Goal: Answer question/provide support

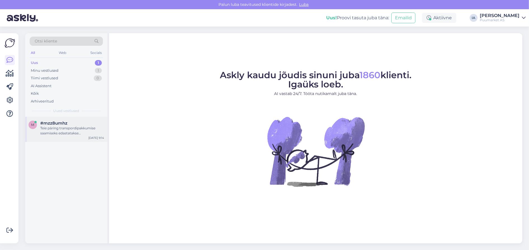
click at [64, 136] on div "Teie päring transpordipakkumise saamiseks edastatakse kliendihaldurile. Kliendi…" at bounding box center [72, 131] width 64 height 10
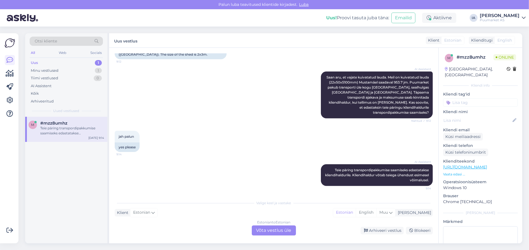
scroll to position [450, 0]
click at [273, 231] on div "Estonian to Estonian Võta vestlus üle" at bounding box center [274, 231] width 44 height 10
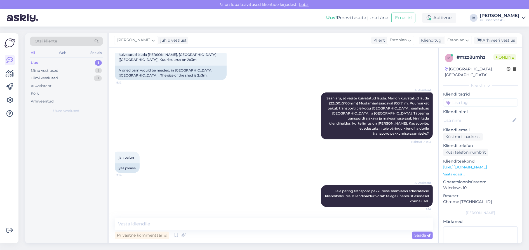
scroll to position [428, 0]
click at [203, 227] on textarea at bounding box center [274, 224] width 318 height 12
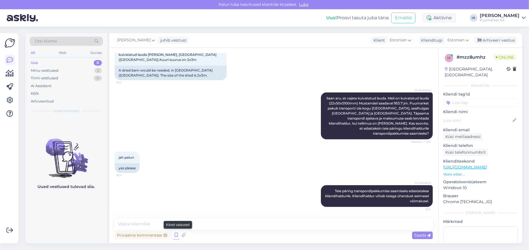
click at [180, 235] on icon at bounding box center [176, 235] width 7 height 8
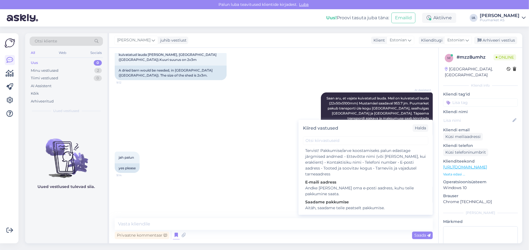
scroll to position [112, 0]
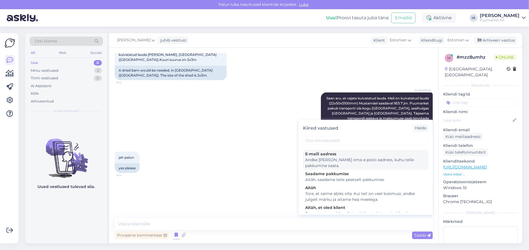
click at [357, 169] on div "Andke [PERSON_NAME] oma e-posti aadress, kuhu teile pakkumine saata." at bounding box center [365, 163] width 121 height 12
type textarea "Andke [PERSON_NAME] oma e-posti aadress, kuhu teile pakkumine saata."
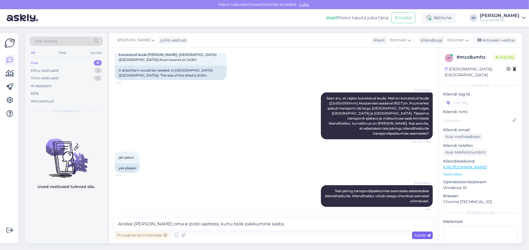
click at [420, 236] on span "Saada" at bounding box center [422, 235] width 16 height 5
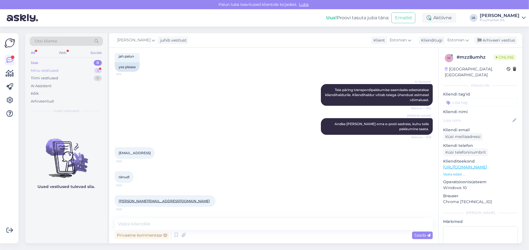
scroll to position [535, 0]
click at [48, 72] on div "Minu vestlused" at bounding box center [45, 71] width 28 height 6
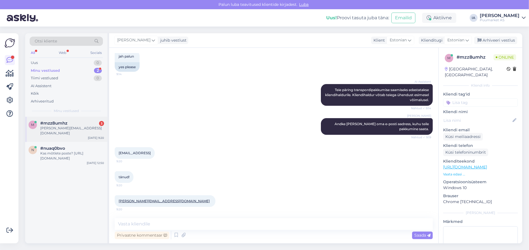
click at [74, 142] on div "m #mzz8umhz 3 [PERSON_NAME][EMAIL_ADDRESS][DOMAIN_NAME] [DATE] 9:20" at bounding box center [66, 129] width 82 height 25
click at [73, 161] on div "Kas mõtlete poste? [URL][DOMAIN_NAME]" at bounding box center [72, 156] width 64 height 10
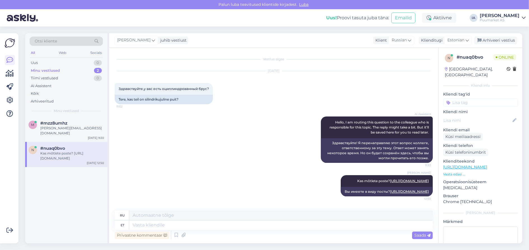
scroll to position [51, 0]
click at [497, 43] on div "Arhiveeri vestlus" at bounding box center [495, 41] width 43 height 8
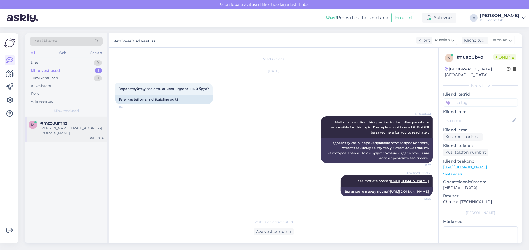
click at [64, 136] on div "[PERSON_NAME][EMAIL_ADDRESS][DOMAIN_NAME]" at bounding box center [72, 131] width 64 height 10
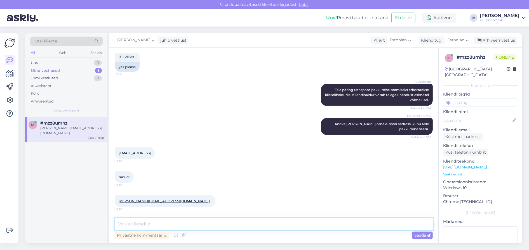
click at [154, 222] on textarea at bounding box center [274, 224] width 318 height 12
type textarea "Kena päeva jätku."
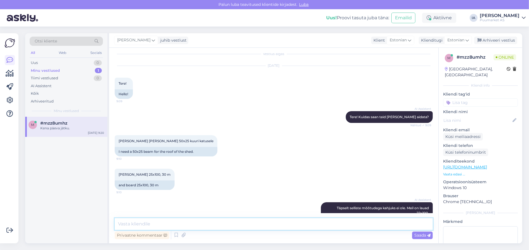
scroll to position [0, 0]
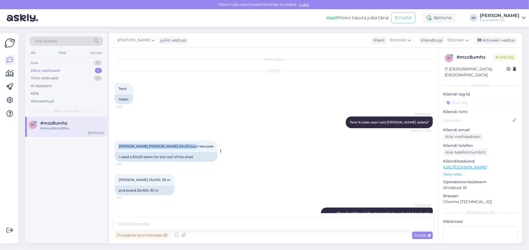
drag, startPoint x: 119, startPoint y: 154, endPoint x: 197, endPoint y: 153, distance: 78.3
click at [197, 148] on span "[PERSON_NAME] [PERSON_NAME] 50x25 kuuri katusele" at bounding box center [166, 146] width 95 height 4
copy span "[PERSON_NAME] [PERSON_NAME] 50x25 kuuri katusele"
drag, startPoint x: 118, startPoint y: 190, endPoint x: 163, endPoint y: 192, distance: 44.5
click at [163, 186] on div "[PERSON_NAME] 25x100, 30 m 9:10" at bounding box center [145, 180] width 60 height 12
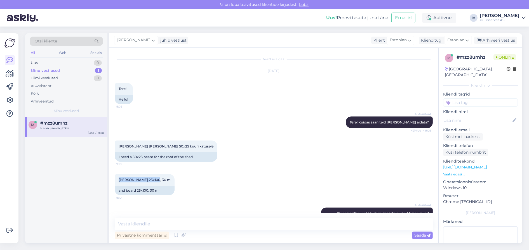
copy span "[PERSON_NAME] 25x100, 30 m"
click at [154, 162] on div "I need a 50x25 beam for the roof of the shed." at bounding box center [166, 157] width 103 height 10
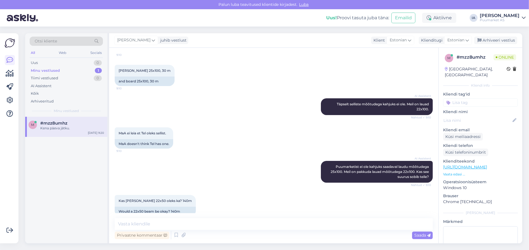
scroll to position [168, 0]
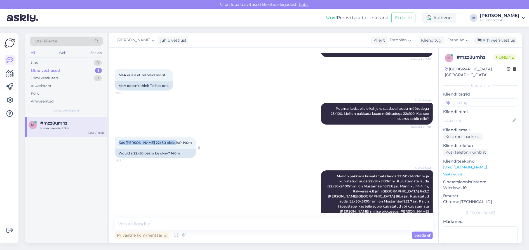
drag, startPoint x: 118, startPoint y: 164, endPoint x: 186, endPoint y: 165, distance: 68.0
click at [186, 149] on div "Kas [PERSON_NAME] 22x50 oleks ka? 140m 9:11" at bounding box center [155, 143] width 81 height 12
click at [175, 145] on span "Kas [PERSON_NAME] 22x50 oleks ka? 140m" at bounding box center [155, 143] width 73 height 4
click at [173, 145] on span "Kas [PERSON_NAME] 22x50 oleks ka? 140m" at bounding box center [155, 143] width 73 height 4
drag, startPoint x: 178, startPoint y: 163, endPoint x: 186, endPoint y: 163, distance: 7.8
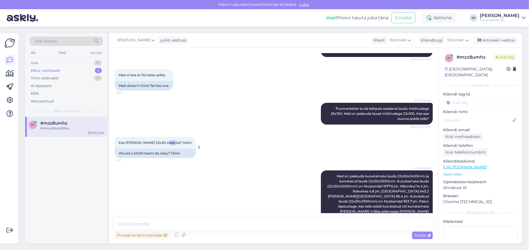
click at [186, 149] on div "Kas [PERSON_NAME] 22x50 oleks ka? 140m 9:11" at bounding box center [155, 143] width 81 height 12
copy span "140m"
click at [162, 195] on div "AI Assistent [PERSON_NAME] on pakkuda kuivatamata lauda 22x50x2400mm ja kuivata…" at bounding box center [274, 196] width 318 height 64
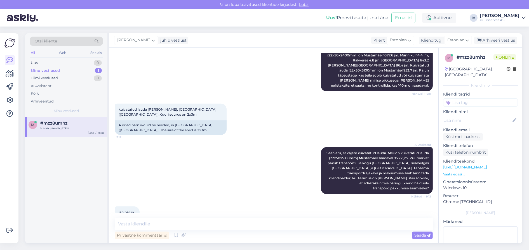
scroll to position [336, 0]
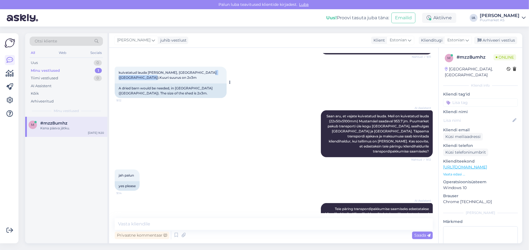
drag, startPoint x: 139, startPoint y: 126, endPoint x: 188, endPoint y: 126, distance: 49.2
click at [188, 84] on div "kuivatatud lauda [PERSON_NAME], [GEOGRAPHIC_DATA] ([GEOGRAPHIC_DATA]).Kuuri suu…" at bounding box center [171, 75] width 112 height 17
copy span "Kuuri suurus on 2x3m"
drag, startPoint x: 119, startPoint y: 120, endPoint x: 187, endPoint y: 127, distance: 68.6
click at [187, 84] on div "kuivatatud lauda [PERSON_NAME], [GEOGRAPHIC_DATA] ([GEOGRAPHIC_DATA]).Kuuri suu…" at bounding box center [171, 75] width 112 height 17
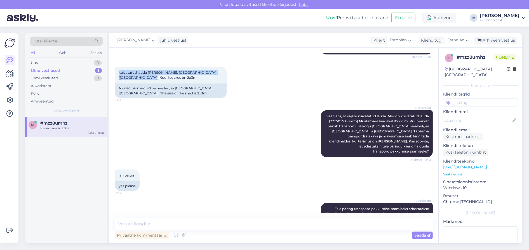
copy span "kuivatatud lauda [PERSON_NAME], [GEOGRAPHIC_DATA] ([GEOGRAPHIC_DATA]).Kuuri suu…"
click at [157, 164] on div "AI Assistent [PERSON_NAME], et vajate kuivatatud lauda. Meil on kuivatatud laud…" at bounding box center [274, 133] width 318 height 59
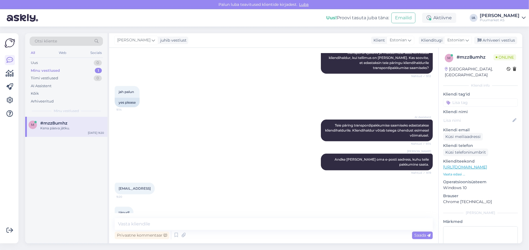
scroll to position [559, 0]
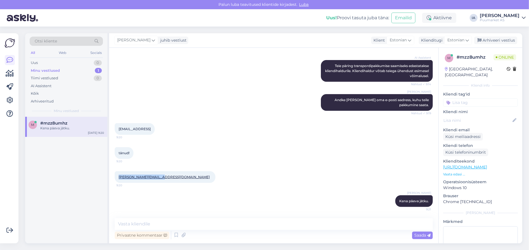
drag, startPoint x: 118, startPoint y: 177, endPoint x: 163, endPoint y: 177, distance: 45.6
click at [163, 177] on div "[PERSON_NAME][EMAIL_ADDRESS][DOMAIN_NAME] 9:20" at bounding box center [165, 177] width 101 height 12
copy link "[PERSON_NAME][EMAIL_ADDRESS][DOMAIN_NAME]"
click at [489, 41] on div "Arhiveeri vestlus" at bounding box center [495, 41] width 43 height 8
